Goal: Use online tool/utility: Utilize a website feature to perform a specific function

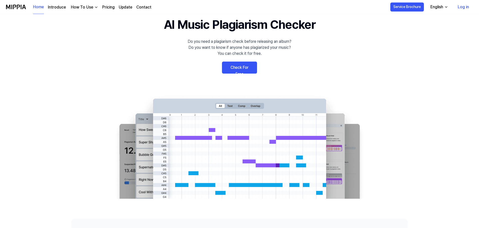
scroll to position [50, 0]
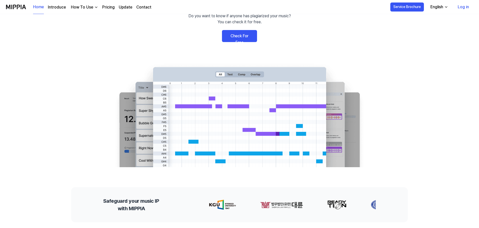
click at [242, 36] on link "Check For Free" at bounding box center [239, 36] width 35 height 12
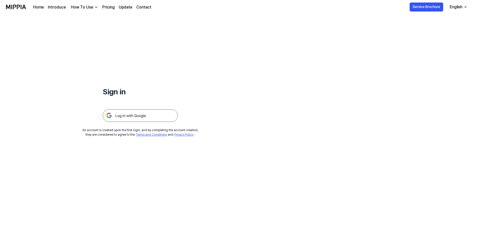
click at [151, 117] on img at bounding box center [140, 115] width 75 height 13
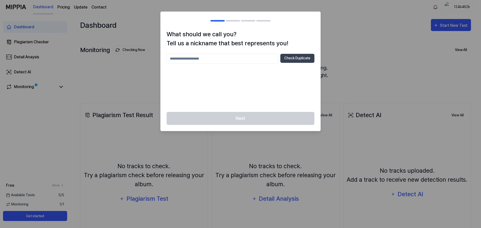
click at [249, 60] on input "text" at bounding box center [223, 59] width 112 height 10
type input "*"
type input "**********"
click at [298, 56] on button "Check Duplicate" at bounding box center [297, 58] width 34 height 9
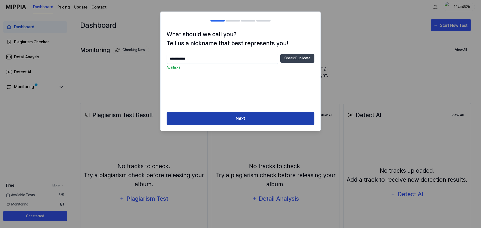
click at [247, 122] on button "Next" at bounding box center [241, 118] width 148 height 13
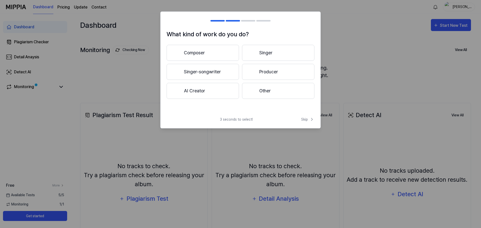
click at [272, 91] on button "Other" at bounding box center [278, 91] width 72 height 16
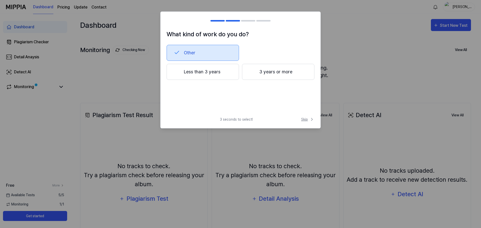
click at [308, 119] on span "Skip" at bounding box center [307, 119] width 13 height 5
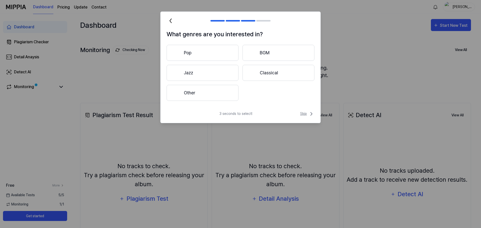
click at [304, 113] on span "Skip" at bounding box center [307, 114] width 14 height 6
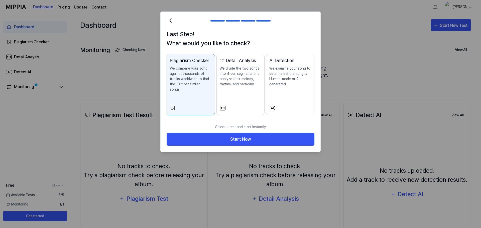
click at [276, 80] on p "We examine your song to determine if the song is Human-made or AI-generated." at bounding box center [290, 76] width 42 height 21
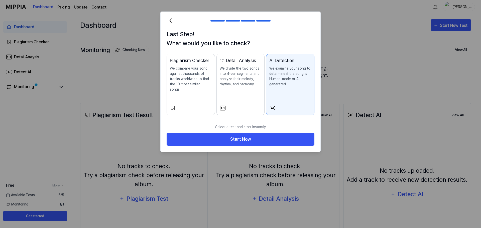
click at [200, 80] on p "We compare your song against thousands of tracks worldwide to find the 10 most …" at bounding box center [191, 79] width 42 height 26
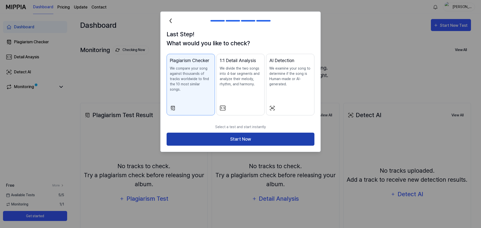
click at [248, 134] on button "Start Now" at bounding box center [241, 139] width 148 height 13
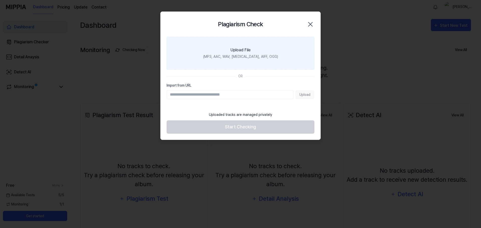
click at [240, 50] on div "Upload File" at bounding box center [240, 50] width 20 height 6
click at [0, 0] on input "Upload File (MP3, AAC, WAV, [MEDICAL_DATA], AIFF, OGG)" at bounding box center [0, 0] width 0 height 0
click at [248, 55] on div "(MP3, AAC, WAV, [MEDICAL_DATA], AIFF, OGG)" at bounding box center [240, 56] width 75 height 5
click at [0, 0] on input "Upload File (MP3, AAC, WAV, [MEDICAL_DATA], AIFF, OGG)" at bounding box center [0, 0] width 0 height 0
click at [241, 46] on label "Upload File (MP3, AAC, WAV, [MEDICAL_DATA], AIFF, OGG)" at bounding box center [241, 53] width 148 height 33
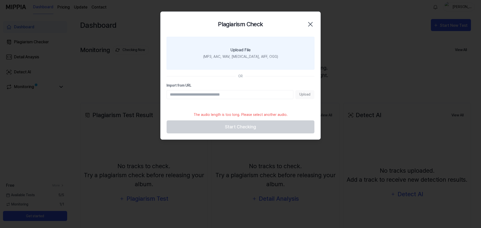
click at [0, 0] on input "Upload File (MP3, AAC, WAV, [MEDICAL_DATA], AIFF, OGG)" at bounding box center [0, 0] width 0 height 0
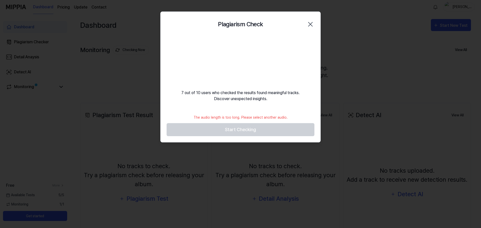
drag, startPoint x: 229, startPoint y: 61, endPoint x: 269, endPoint y: 72, distance: 41.5
click at [265, 73] on div "7 out of 10 users who checked the results found meaningful tracks. Discover une…" at bounding box center [241, 69] width 160 height 65
drag, startPoint x: 245, startPoint y: 60, endPoint x: 257, endPoint y: 79, distance: 21.9
click at [257, 79] on video at bounding box center [240, 61] width 48 height 48
click at [242, 131] on footer "The audio length is too long. Please select another audio. Start Checking" at bounding box center [241, 124] width 148 height 25
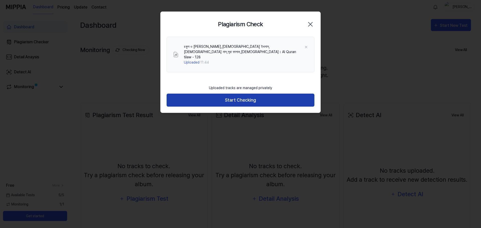
click at [248, 95] on button "Start Checking" at bounding box center [241, 100] width 148 height 13
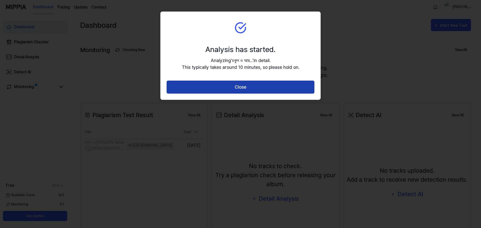
click at [260, 88] on button "Close" at bounding box center [241, 87] width 148 height 13
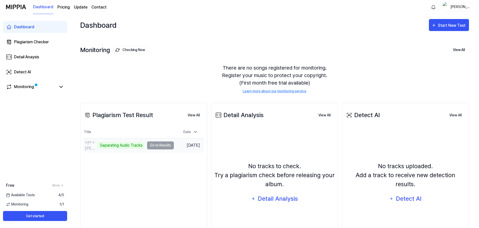
click at [153, 147] on td "৪কুল ও [PERSON_NAME],[DEMOGRAPHIC_DATA] ইখলাস,[DEMOGRAPHIC_DATA] নাস,সূরা ফালাক…" at bounding box center [128, 145] width 90 height 14
click at [160, 146] on td "৪কুল ও [PERSON_NAME],[DEMOGRAPHIC_DATA] ইখলাস,[DEMOGRAPHIC_DATA] নাস,সূরা ফালাক…" at bounding box center [128, 145] width 90 height 14
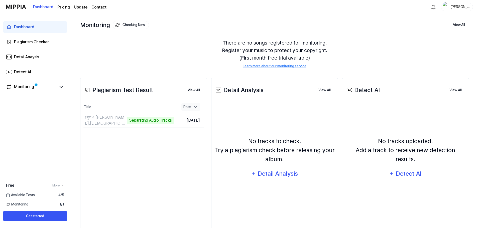
click at [196, 108] on icon at bounding box center [195, 106] width 5 height 5
click at [196, 108] on icon at bounding box center [195, 107] width 5 height 5
click at [23, 86] on div "Monitoring" at bounding box center [24, 87] width 20 height 6
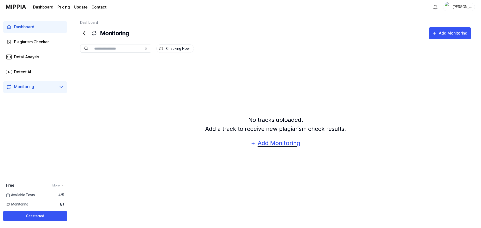
click at [273, 143] on div "Add Monitoring" at bounding box center [278, 143] width 43 height 10
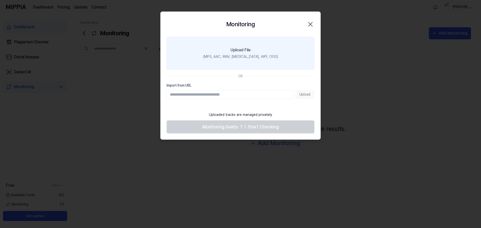
click at [241, 54] on div "(MP3, AAC, WAV, [MEDICAL_DATA], AIFF, OGG)" at bounding box center [240, 56] width 75 height 5
click at [0, 0] on input "Upload File (MP3, AAC, WAV, [MEDICAL_DATA], AIFF, OGG)" at bounding box center [0, 0] width 0 height 0
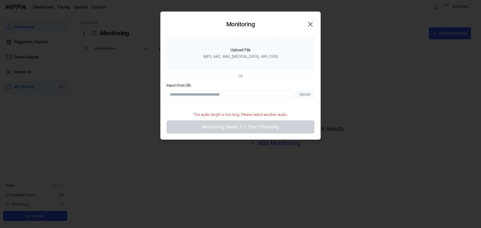
click at [241, 95] on input "Import from URL" at bounding box center [230, 94] width 127 height 9
click at [305, 24] on div "Monitoring Close" at bounding box center [241, 24] width 148 height 13
click at [310, 25] on icon "button" at bounding box center [310, 24] width 8 height 8
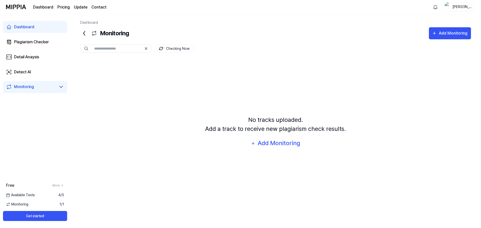
click at [145, 48] on icon at bounding box center [146, 49] width 4 height 4
click at [146, 49] on icon at bounding box center [146, 49] width 4 height 4
